Goal: Task Accomplishment & Management: Complete application form

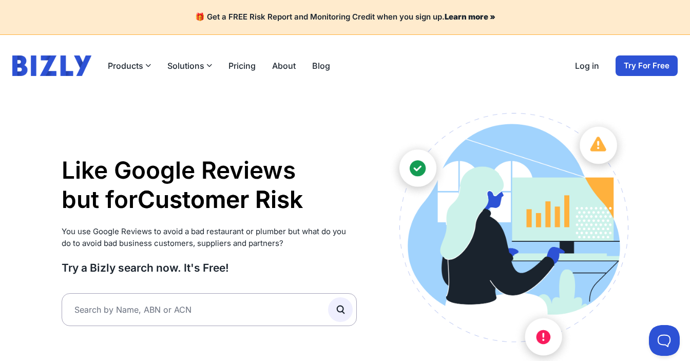
click at [649, 61] on link "Try For Free" at bounding box center [647, 65] width 62 height 21
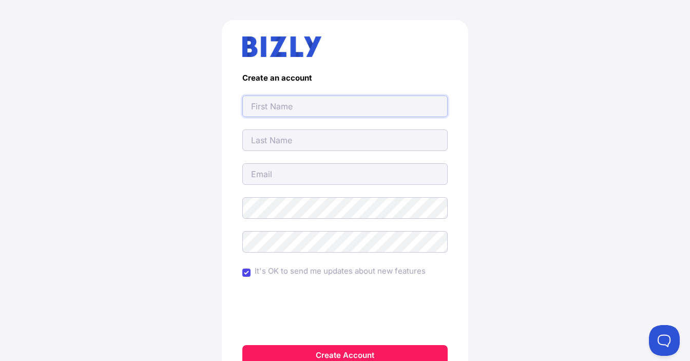
scroll to position [51, 0]
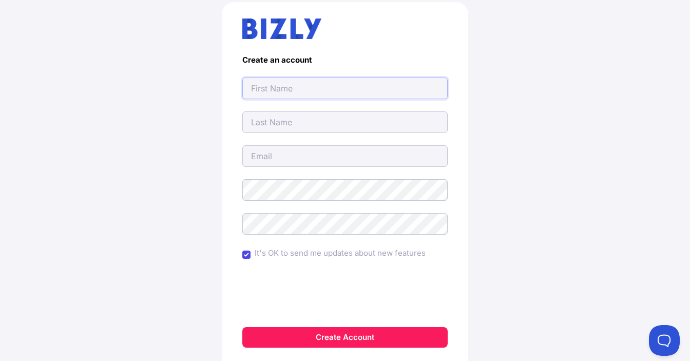
click at [346, 89] on input "text" at bounding box center [344, 89] width 205 height 22
type input "[EMAIL_ADDRESS][DOMAIN_NAME]"
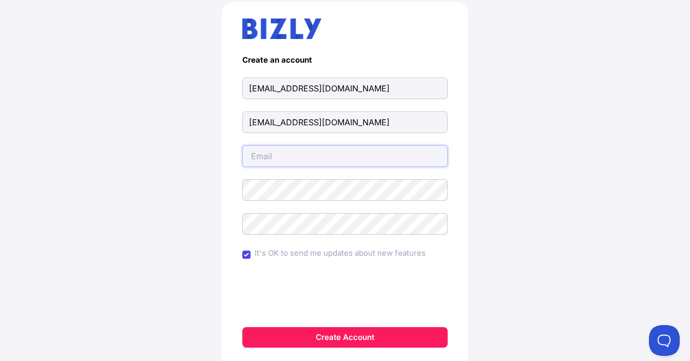
type input "[EMAIL_ADDRESS][DOMAIN_NAME]"
drag, startPoint x: 100, startPoint y: 89, endPoint x: 309, endPoint y: 109, distance: 210.5
click at [117, 94] on div "Create an account phoneahandyman63@gmail.com phoneahandyman63@gmail.com phoneah…" at bounding box center [345, 201] width 649 height 448
drag, startPoint x: 390, startPoint y: 89, endPoint x: 141, endPoint y: 88, distance: 248.5
click at [141, 88] on div "Create an account phoneahandyman63@gmail.com phoneahandyman63@gmail.com phoneah…" at bounding box center [345, 201] width 649 height 448
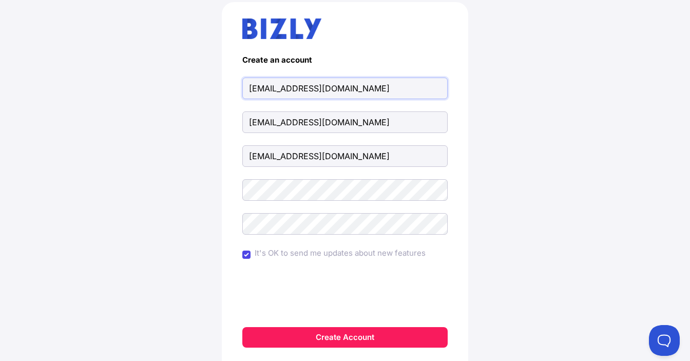
paste input "Phone a Handyman"
drag, startPoint x: 312, startPoint y: 91, endPoint x: 286, endPoint y: 89, distance: 26.3
click at [286, 89] on input "Phone a Handyman" at bounding box center [344, 89] width 205 height 22
type input "Phone a"
click at [283, 100] on form "Create an account Phone a phoneahandyman63@gmail.com phoneahandyman63@gmail.com…" at bounding box center [344, 201] width 205 height 292
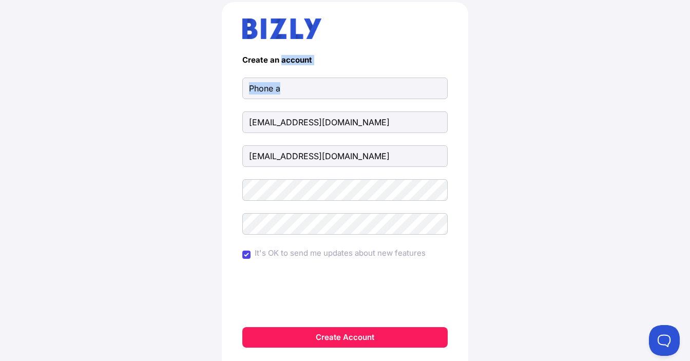
click at [283, 100] on form "Create an account Phone a phoneahandyman63@gmail.com phoneahandyman63@gmail.com…" at bounding box center [344, 201] width 205 height 292
click at [275, 121] on input "phoneahandyman63@gmail.com" at bounding box center [344, 122] width 205 height 22
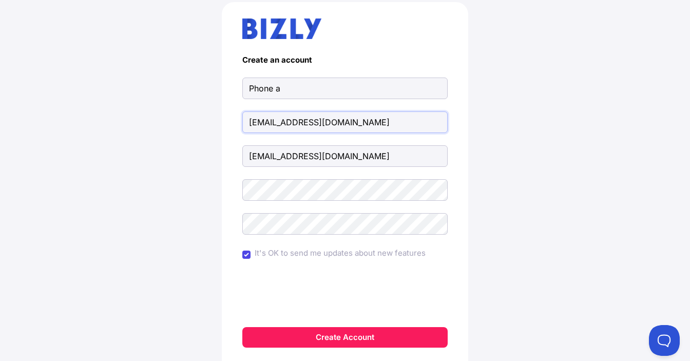
paste input "Handyman"
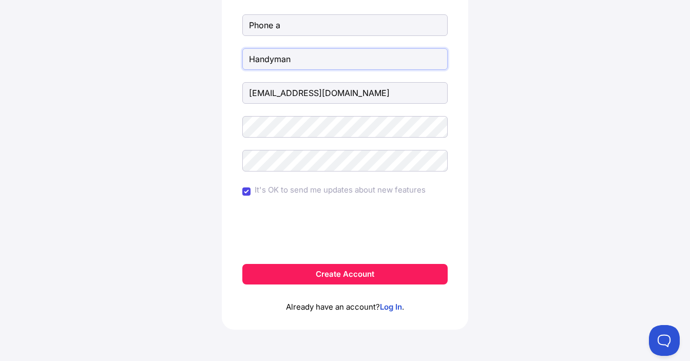
scroll to position [116, 0]
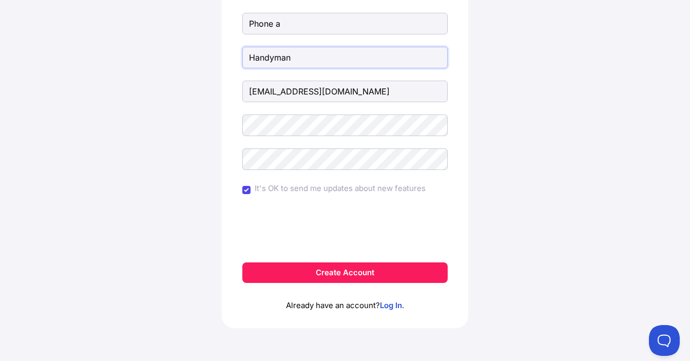
type input "Handyman"
drag, startPoint x: 10, startPoint y: 163, endPoint x: 375, endPoint y: 187, distance: 365.9
click at [20, 167] on main "Create an account Phone a Handyman phoneahandyman63@gmail.com It's OK to send m…" at bounding box center [345, 137] width 690 height 448
click at [317, 169] on form "Create an account Phone a Handyman phoneahandyman63@gmail.com It's OK to send m…" at bounding box center [344, 137] width 205 height 292
click at [325, 277] on button "Create Account" at bounding box center [344, 272] width 205 height 21
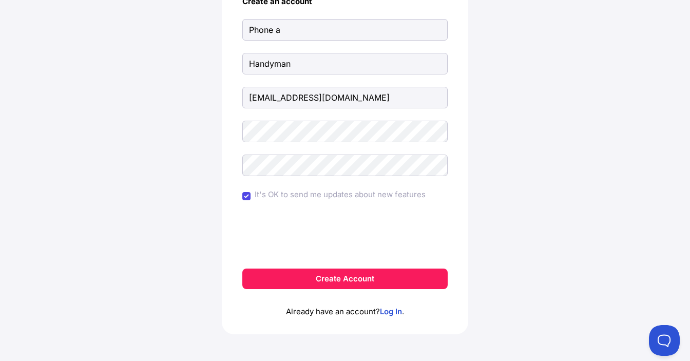
scroll to position [152, 0]
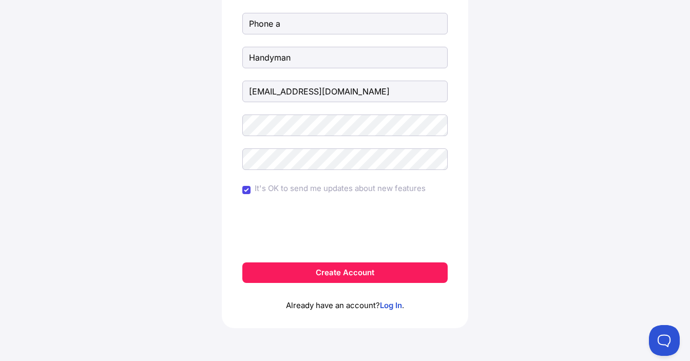
drag, startPoint x: 87, startPoint y: 187, endPoint x: 117, endPoint y: 187, distance: 29.8
click at [90, 187] on div "The password is too similar to the email address. Create an account Phone a Han…" at bounding box center [345, 119] width 649 height 484
drag, startPoint x: 356, startPoint y: 276, endPoint x: 480, endPoint y: 212, distance: 139.9
click at [356, 276] on button "Create Account" at bounding box center [344, 272] width 205 height 21
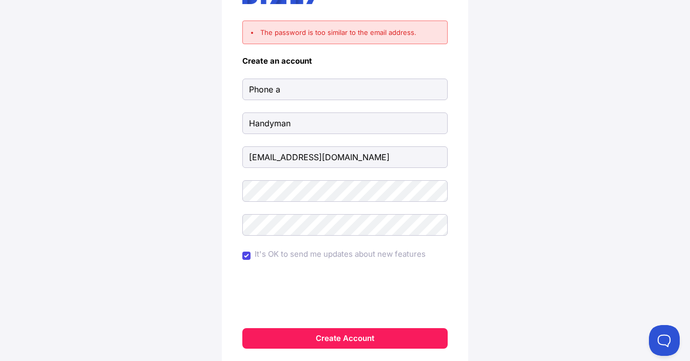
scroll to position [103, 0]
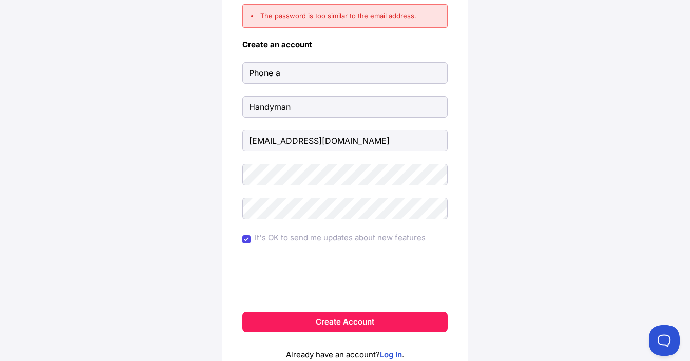
click at [69, 209] on div "The password is too similar to the email address. Create an account Phone a Han…" at bounding box center [345, 168] width 649 height 484
click at [160, 163] on div "The password is too similar to the email address. Create an account Phone a Han…" at bounding box center [345, 168] width 649 height 484
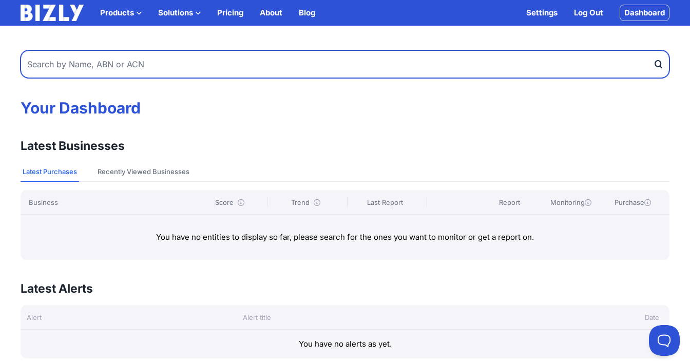
click at [152, 67] on input "text" at bounding box center [345, 64] width 649 height 28
drag, startPoint x: 100, startPoint y: 65, endPoint x: 110, endPoint y: 64, distance: 10.8
click at [100, 64] on input "text" at bounding box center [345, 64] width 649 height 28
paste input "69515731007"
type input "69515731007"
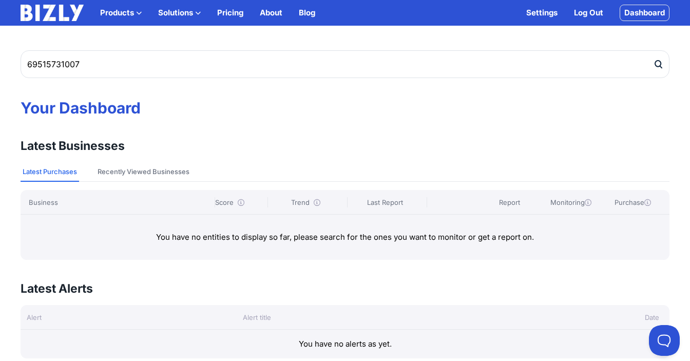
click at [658, 62] on icon "submit" at bounding box center [658, 64] width 10 height 11
